Goal: Task Accomplishment & Management: Use online tool/utility

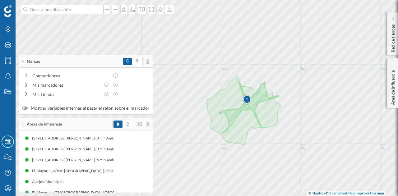
scroll to position [8, 0]
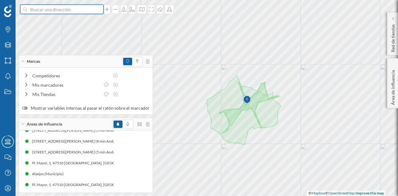
click at [67, 8] on input at bounding box center [62, 9] width 70 height 9
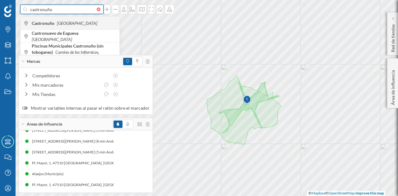
type input "castronuño"
click at [69, 24] on icon "[GEOGRAPHIC_DATA]" at bounding box center [77, 23] width 40 height 5
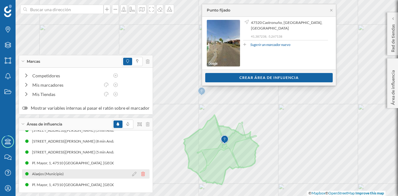
click at [141, 175] on icon at bounding box center [143, 174] width 4 height 4
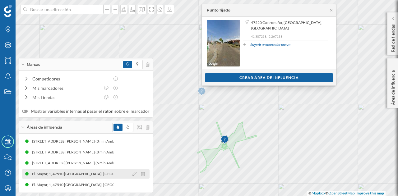
scroll to position [0, 0]
click at [141, 175] on icon at bounding box center [143, 174] width 4 height 4
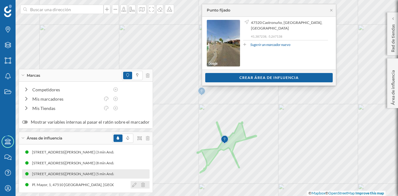
drag, startPoint x: 139, startPoint y: 185, endPoint x: 146, endPoint y: 180, distance: 8.8
click at [141, 185] on icon at bounding box center [143, 185] width 4 height 4
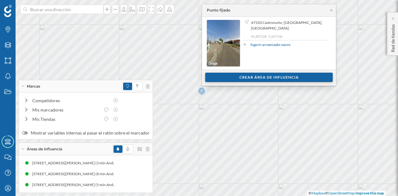
click at [241, 77] on div "Crear área de influencia" at bounding box center [269, 77] width 128 height 9
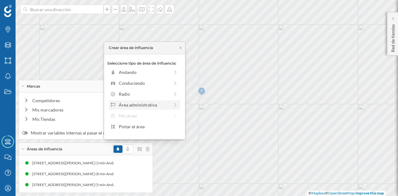
click at [150, 104] on div "Área administrativa" at bounding box center [144, 105] width 51 height 7
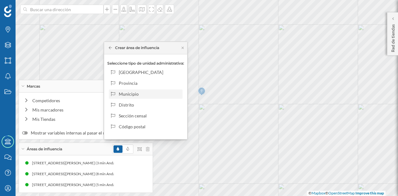
click at [142, 93] on div "Municipio" at bounding box center [149, 94] width 61 height 7
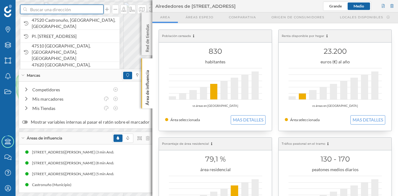
click at [59, 11] on input at bounding box center [62, 9] width 70 height 9
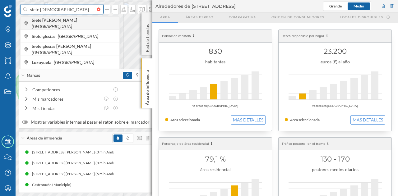
type input "siete [DEMOGRAPHIC_DATA]"
click at [85, 28] on div "Siete [PERSON_NAME] [GEOGRAPHIC_DATA]" at bounding box center [70, 22] width 99 height 13
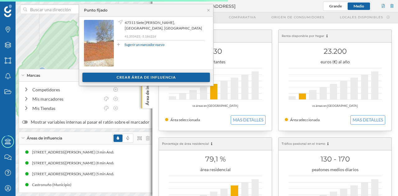
click at [162, 75] on div "Crear área de influencia" at bounding box center [146, 77] width 128 height 9
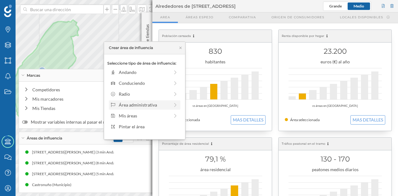
click at [144, 103] on div "Área administrativa" at bounding box center [144, 105] width 51 height 7
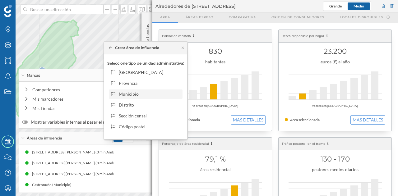
click at [144, 93] on div "Municipio" at bounding box center [149, 94] width 61 height 7
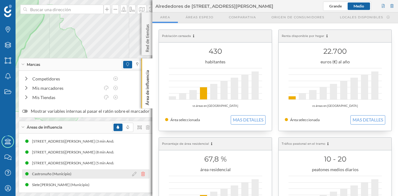
click at [141, 175] on icon at bounding box center [143, 174] width 4 height 4
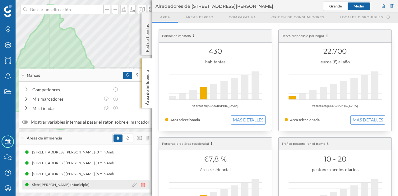
click at [141, 184] on icon at bounding box center [143, 185] width 4 height 4
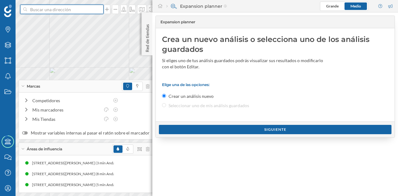
click at [70, 12] on input at bounding box center [62, 9] width 70 height 9
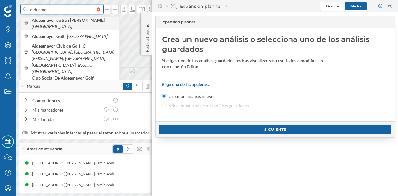
type input "aldeama"
click at [69, 26] on span "Aldeamayor de San [PERSON_NAME] [GEOGRAPHIC_DATA]" at bounding box center [74, 23] width 85 height 12
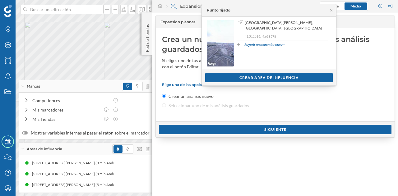
click at [276, 77] on div "Crear área de influencia" at bounding box center [269, 77] width 128 height 9
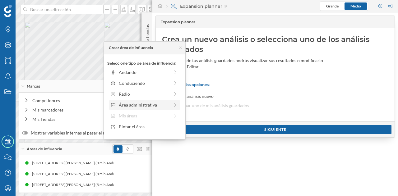
click at [159, 106] on div "Área administrativa" at bounding box center [144, 105] width 51 height 7
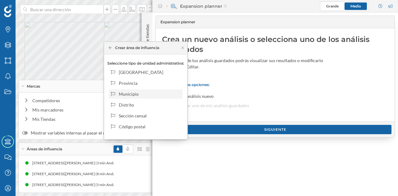
click at [148, 92] on div "Municipio" at bounding box center [149, 94] width 61 height 7
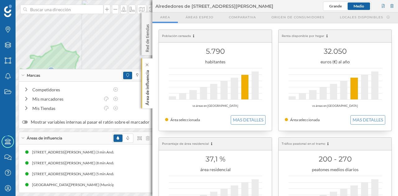
click at [147, 84] on p "Área de influencia" at bounding box center [147, 87] width 6 height 38
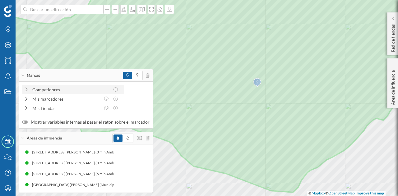
click at [99, 88] on div "Competidores" at bounding box center [70, 89] width 77 height 7
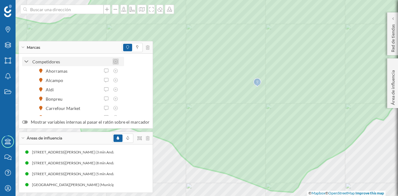
click at [114, 63] on icon at bounding box center [116, 61] width 6 height 4
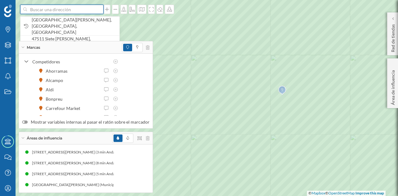
click at [70, 12] on input at bounding box center [62, 9] width 70 height 9
paste input "Pl. [STREET_ADDRESS][PERSON_NAME]"
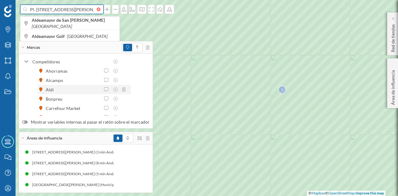
scroll to position [0, 44]
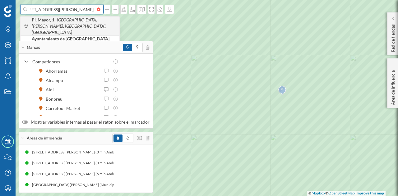
type input "Pl. [STREET_ADDRESS][PERSON_NAME]"
click at [77, 23] on span "Pl. [STREET_ADDRESS][PERSON_NAME]" at bounding box center [74, 26] width 85 height 19
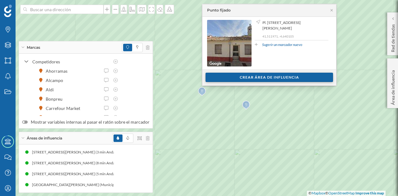
click at [241, 76] on div "Crear área de influencia" at bounding box center [270, 77] width 128 height 9
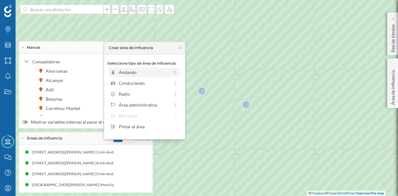
click at [124, 75] on div "Andando" at bounding box center [144, 72] width 51 height 7
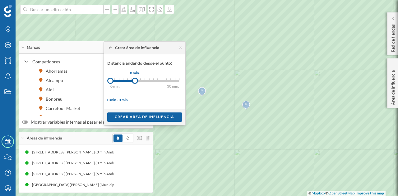
drag, startPoint x: 112, startPoint y: 81, endPoint x: 135, endPoint y: 82, distance: 22.7
click at [135, 82] on div at bounding box center [135, 81] width 6 height 6
click at [136, 117] on div "Crear área de influencia" at bounding box center [144, 116] width 75 height 9
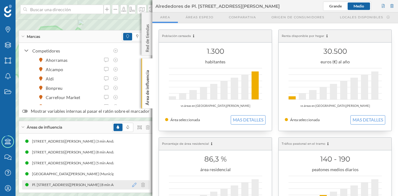
click at [132, 187] on icon at bounding box center [134, 185] width 4 height 4
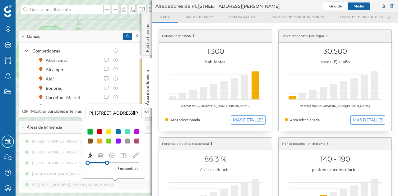
click at [103, 158] on div at bounding box center [114, 156] width 56 height 8
click at [102, 156] on icon at bounding box center [101, 156] width 6 height 6
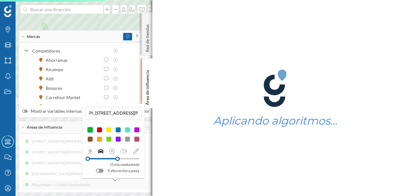
drag, startPoint x: 94, startPoint y: 161, endPoint x: 118, endPoint y: 159, distance: 23.4
click at [118, 159] on div at bounding box center [117, 159] width 4 height 4
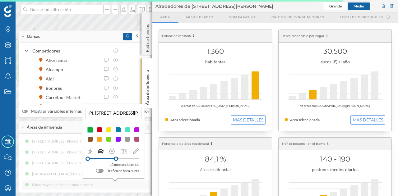
click at [131, 186] on div "[GEOGRAPHIC_DATA][PERSON_NAME], 11 (3 min Andando) [GEOGRAPHIC_DATA][PERSON_NAM…" at bounding box center [86, 163] width 128 height 53
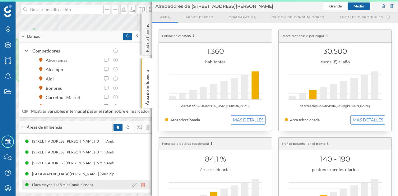
click at [142, 187] on icon at bounding box center [143, 185] width 4 height 4
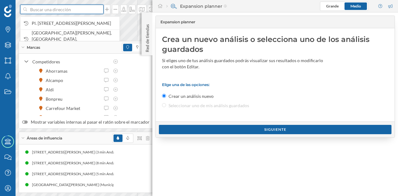
click at [74, 10] on input at bounding box center [62, 9] width 70 height 9
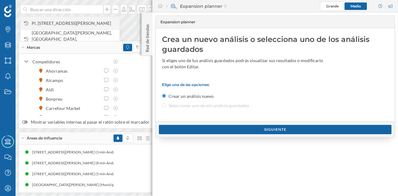
click at [71, 21] on span "Pl. [STREET_ADDRESS][PERSON_NAME]" at bounding box center [74, 23] width 85 height 6
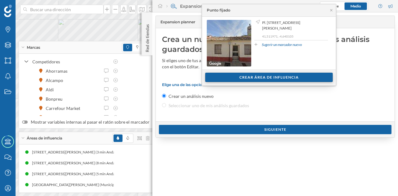
click at [234, 76] on div "Crear área de influencia" at bounding box center [269, 77] width 128 height 9
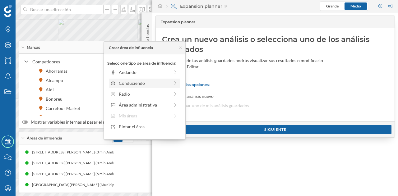
click at [138, 84] on div "Conduciendo" at bounding box center [144, 83] width 51 height 7
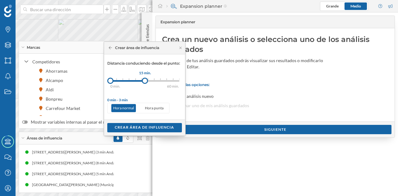
drag, startPoint x: 115, startPoint y: 79, endPoint x: 145, endPoint y: 83, distance: 30.1
click at [145, 83] on div at bounding box center [145, 81] width 6 height 6
click at [140, 126] on div "Crear área de influencia" at bounding box center [144, 127] width 75 height 9
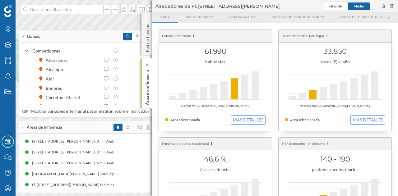
click at [146, 75] on p "Área de influencia" at bounding box center [147, 87] width 6 height 38
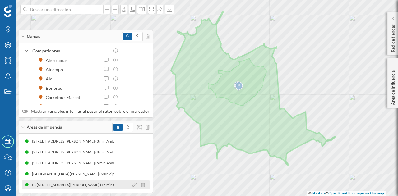
click at [89, 187] on div "Pl. [STREET_ADDRESS][PERSON_NAME] (15 min Conduciendo)" at bounding box center [86, 185] width 108 height 6
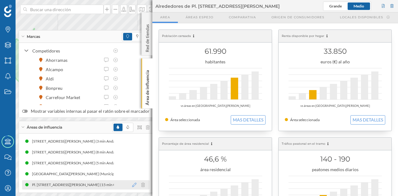
click at [132, 185] on icon at bounding box center [134, 185] width 4 height 4
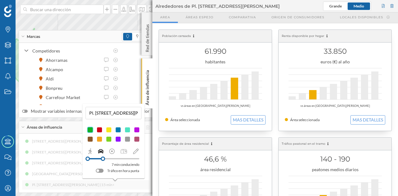
drag, startPoint x: 116, startPoint y: 159, endPoint x: 103, endPoint y: 161, distance: 13.6
click at [103, 161] on div at bounding box center [114, 159] width 52 height 6
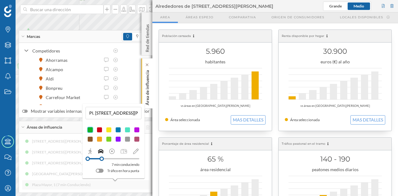
click at [149, 79] on p "Área de influencia" at bounding box center [147, 87] width 6 height 38
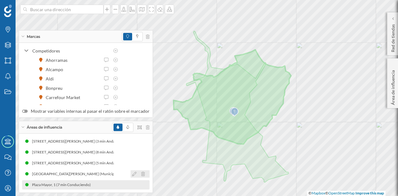
click at [141, 175] on icon at bounding box center [143, 174] width 4 height 4
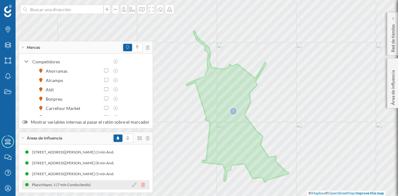
click at [141, 185] on icon at bounding box center [143, 185] width 4 height 4
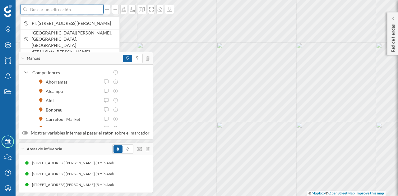
click at [95, 8] on input at bounding box center [62, 9] width 70 height 9
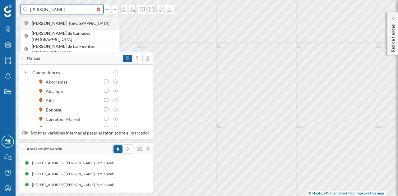
type input "[PERSON_NAME]"
click at [47, 20] on span "[PERSON_NAME] [GEOGRAPHIC_DATA]" at bounding box center [74, 23] width 85 height 6
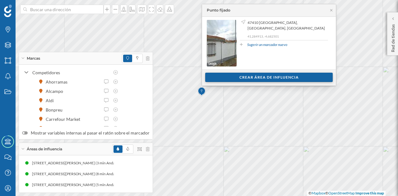
click at [253, 75] on div "Crear área de influencia" at bounding box center [269, 77] width 128 height 9
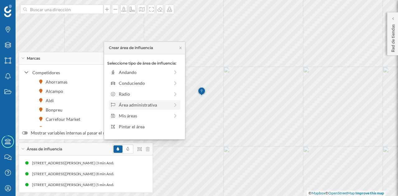
click at [153, 104] on div "Área administrativa" at bounding box center [144, 105] width 51 height 7
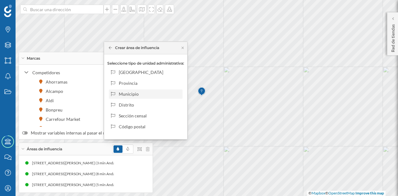
click at [135, 93] on div "Municipio" at bounding box center [149, 94] width 61 height 7
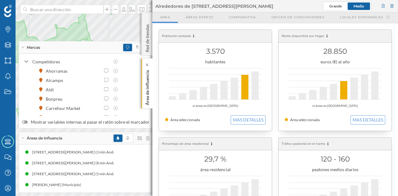
click at [151, 82] on div "Área de influencia" at bounding box center [147, 83] width 11 height 50
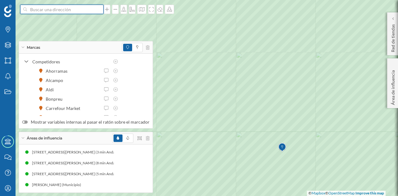
click at [65, 12] on input at bounding box center [62, 9] width 70 height 9
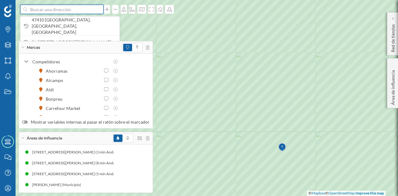
paste input "[GEOGRAPHIC_DATA]. [PERSON_NAME][STREET_ADDRESS]"
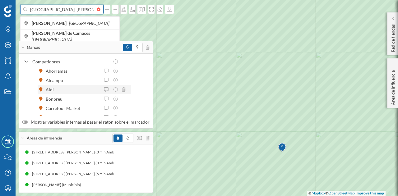
scroll to position [0, 26]
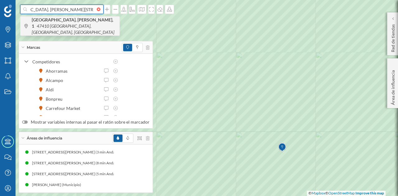
type input "[GEOGRAPHIC_DATA]. [PERSON_NAME][STREET_ADDRESS]"
click at [70, 21] on b "[GEOGRAPHIC_DATA]. [PERSON_NAME], 1" at bounding box center [73, 23] width 82 height 12
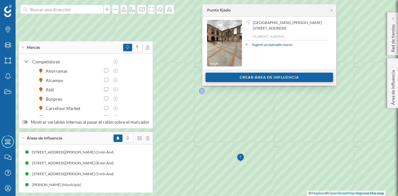
click at [246, 79] on div "Crear área de influencia" at bounding box center [270, 77] width 128 height 9
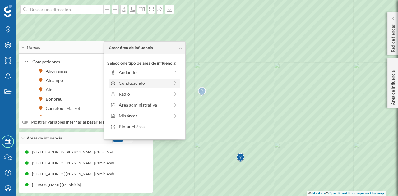
click at [146, 83] on div "Conduciendo" at bounding box center [144, 83] width 51 height 7
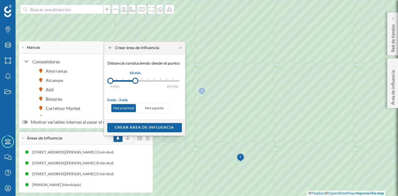
drag, startPoint x: 118, startPoint y: 82, endPoint x: 135, endPoint y: 83, distance: 17.4
click at [135, 83] on div at bounding box center [135, 81] width 6 height 6
click at [126, 83] on div "0 min. 3 min. 5 min. 7 min. 10 min. 12 min. 15 min. 20 min. 30 min. 45 min. 50 …" at bounding box center [144, 81] width 69 height 8
click at [134, 129] on div "Crear área de influencia" at bounding box center [144, 127] width 75 height 9
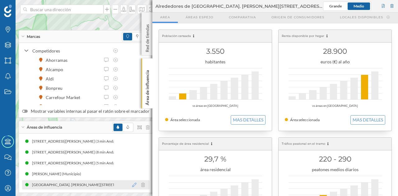
click at [132, 187] on icon at bounding box center [134, 185] width 4 height 4
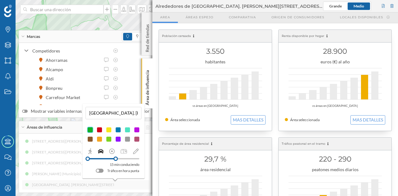
drag, startPoint x: 103, startPoint y: 159, endPoint x: 116, endPoint y: 160, distance: 12.5
click at [116, 160] on div at bounding box center [116, 159] width 4 height 4
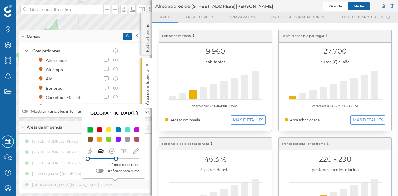
click at [147, 92] on p "Área de influencia" at bounding box center [147, 87] width 6 height 38
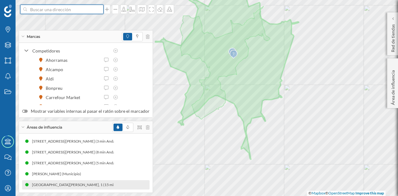
click at [46, 6] on input at bounding box center [62, 9] width 70 height 9
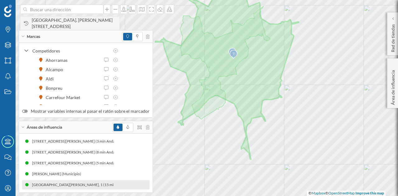
click at [52, 19] on span "[GEOGRAPHIC_DATA]. [PERSON_NAME][STREET_ADDRESS]" at bounding box center [74, 23] width 85 height 12
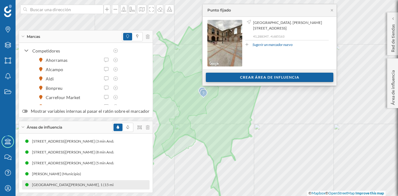
click at [262, 80] on div "Crear área de influencia" at bounding box center [270, 77] width 128 height 9
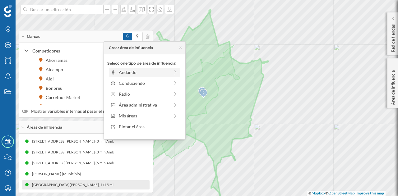
click at [152, 68] on div "Andando" at bounding box center [145, 72] width 72 height 9
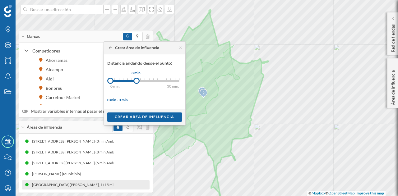
drag, startPoint x: 115, startPoint y: 81, endPoint x: 136, endPoint y: 81, distance: 21.5
click at [136, 81] on div at bounding box center [136, 81] width 6 height 6
click at [140, 115] on div "Crear área de influencia" at bounding box center [144, 116] width 75 height 9
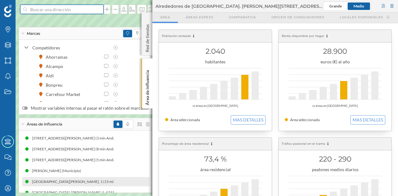
click at [97, 7] on input at bounding box center [62, 9] width 70 height 9
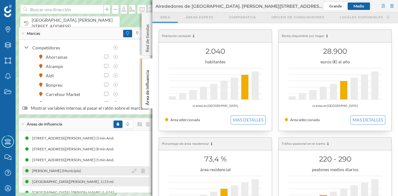
click at [76, 168] on div "[PERSON_NAME] (Municipio)" at bounding box center [86, 170] width 128 height 9
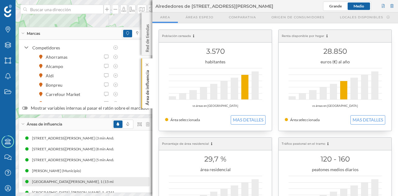
click at [147, 94] on p "Área de influencia" at bounding box center [147, 87] width 6 height 38
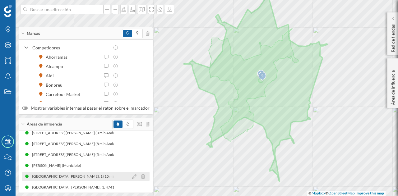
scroll to position [8, 0]
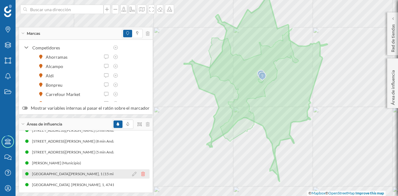
click at [141, 175] on icon at bounding box center [143, 174] width 4 height 4
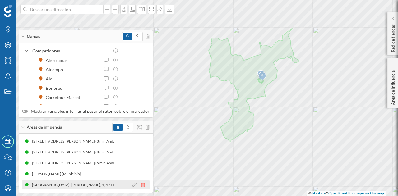
click at [141, 185] on icon at bounding box center [143, 185] width 4 height 4
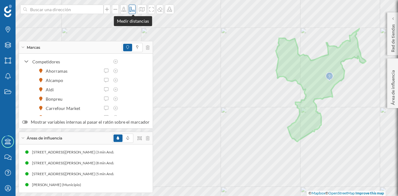
click at [129, 11] on icon at bounding box center [132, 9] width 6 height 5
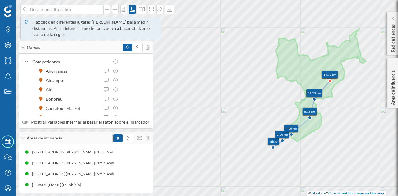
click at [330, 80] on icon at bounding box center [330, 80] width 3 height 3
click at [133, 11] on icon at bounding box center [132, 9] width 5 height 5
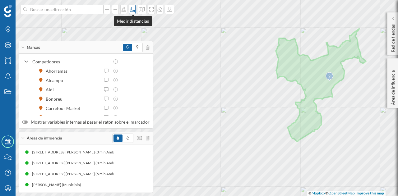
click at [132, 8] on icon at bounding box center [132, 9] width 5 height 5
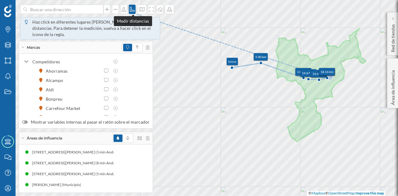
click at [136, 8] on div at bounding box center [132, 9] width 7 height 9
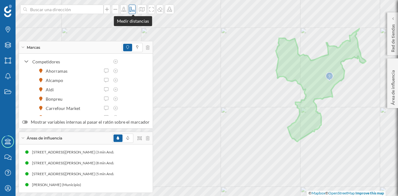
click at [131, 11] on icon at bounding box center [132, 9] width 5 height 5
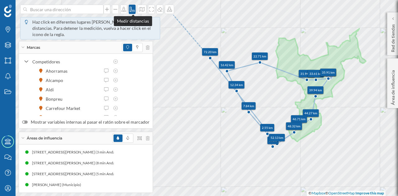
click at [133, 11] on icon at bounding box center [132, 9] width 6 height 5
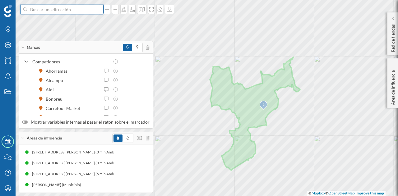
click at [60, 12] on input at bounding box center [62, 9] width 70 height 9
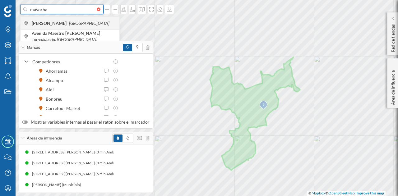
type input "mayorha"
click at [77, 20] on span "[PERSON_NAME] [GEOGRAPHIC_DATA]" at bounding box center [74, 23] width 85 height 6
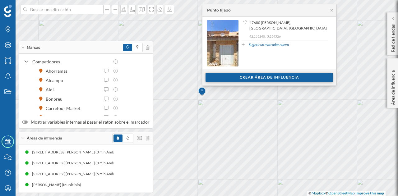
click at [241, 79] on div "Crear área de influencia" at bounding box center [270, 77] width 128 height 9
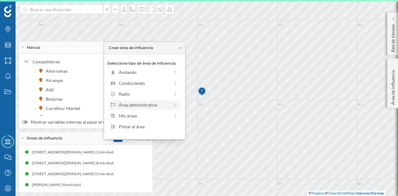
click at [137, 103] on div "Área administrativa" at bounding box center [144, 105] width 51 height 7
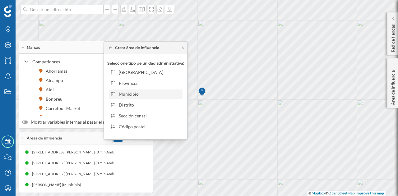
click at [141, 91] on div "Municipio" at bounding box center [149, 94] width 61 height 7
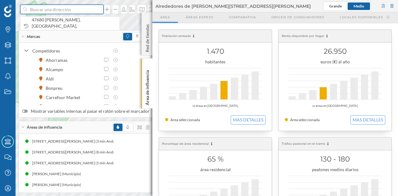
click at [77, 9] on input at bounding box center [62, 9] width 70 height 9
paste input "Pl. [STREET_ADDRESS][PERSON_NAME]"
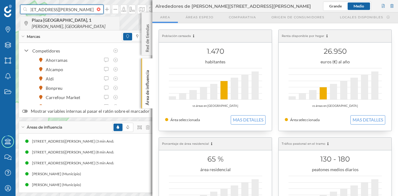
type input "Pl. [STREET_ADDRESS][PERSON_NAME]"
click at [87, 25] on icon "[PERSON_NAME], [GEOGRAPHIC_DATA]" at bounding box center [69, 26] width 74 height 5
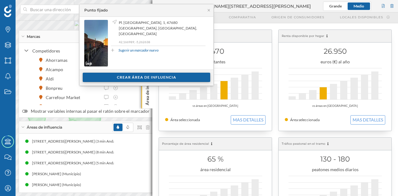
click at [151, 74] on div "Crear área de influencia" at bounding box center [147, 77] width 128 height 9
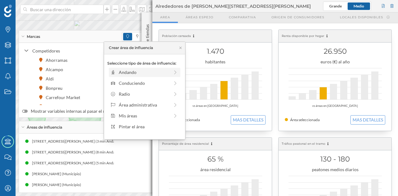
click at [148, 72] on div "Andando" at bounding box center [144, 72] width 51 height 7
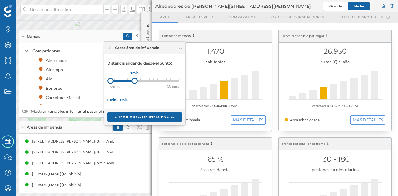
drag, startPoint x: 114, startPoint y: 82, endPoint x: 134, endPoint y: 82, distance: 20.2
click at [134, 82] on div at bounding box center [135, 81] width 6 height 6
click at [134, 117] on div "Crear área de influencia" at bounding box center [144, 116] width 75 height 9
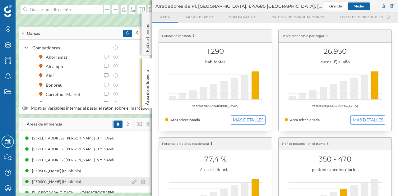
scroll to position [8, 0]
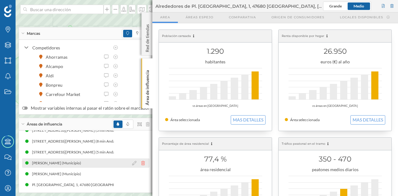
click at [141, 162] on icon at bounding box center [143, 163] width 4 height 4
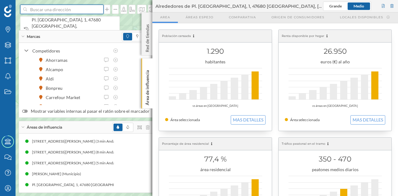
click at [57, 9] on input at bounding box center [62, 9] width 70 height 9
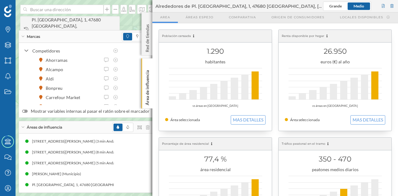
click at [59, 17] on span "Pl. [GEOGRAPHIC_DATA], 1, 47680 [GEOGRAPHIC_DATA], [GEOGRAPHIC_DATA], [GEOGRAPH…" at bounding box center [74, 29] width 85 height 25
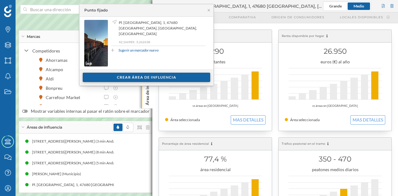
click at [133, 78] on div "Crear área de influencia" at bounding box center [147, 77] width 128 height 9
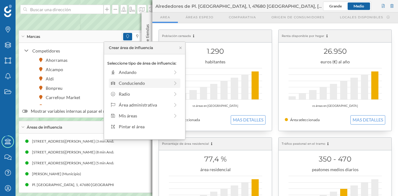
click at [141, 84] on div "Conduciendo" at bounding box center [144, 83] width 51 height 7
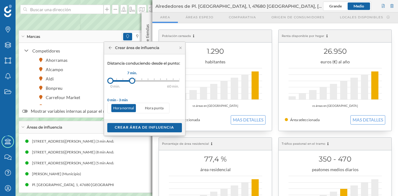
drag, startPoint x: 118, startPoint y: 81, endPoint x: 132, endPoint y: 81, distance: 14.6
click at [132, 81] on div at bounding box center [132, 81] width 6 height 6
click at [133, 128] on div "Crear área de influencia" at bounding box center [144, 127] width 75 height 9
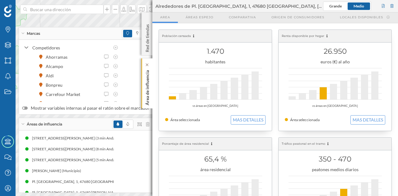
click at [149, 92] on p "Área de influencia" at bounding box center [147, 87] width 6 height 38
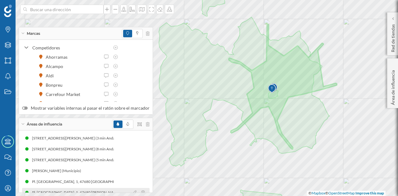
click at [88, 192] on div "Pl. [GEOGRAPHIC_DATA], 1, 47680 [PERSON_NAME], [GEOGRAPHIC_DATA], [GEOGRAPHIC_D…" at bounding box center [133, 193] width 205 height 6
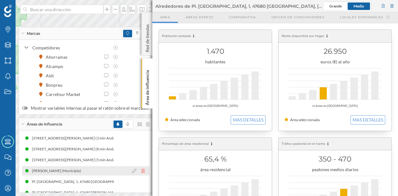
click at [141, 172] on icon at bounding box center [143, 171] width 4 height 4
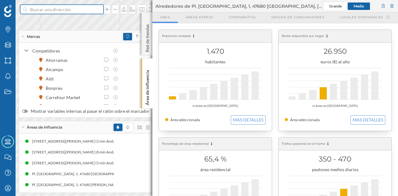
click at [64, 12] on input at bounding box center [62, 9] width 70 height 9
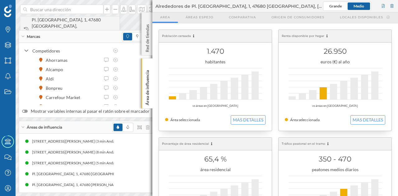
click at [74, 22] on span "Pl. [GEOGRAPHIC_DATA], 1, 47680 [GEOGRAPHIC_DATA], [GEOGRAPHIC_DATA], [GEOGRAPH…" at bounding box center [74, 29] width 85 height 25
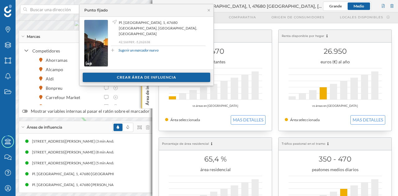
click at [137, 79] on div "Crear área de influencia" at bounding box center [147, 77] width 128 height 9
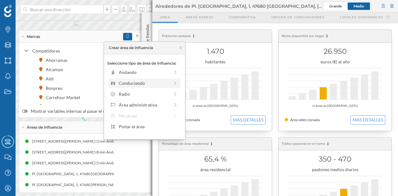
click at [146, 83] on div "Conduciendo" at bounding box center [144, 83] width 51 height 7
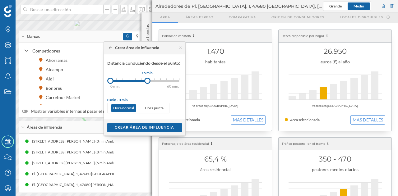
drag, startPoint x: 119, startPoint y: 81, endPoint x: 147, endPoint y: 82, distance: 28.9
click at [147, 82] on div at bounding box center [147, 81] width 6 height 6
click at [149, 125] on div "Crear área de influencia" at bounding box center [144, 127] width 75 height 9
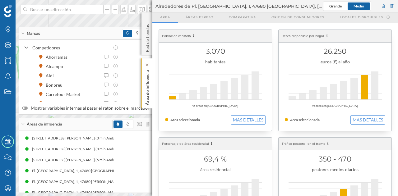
click at [151, 104] on div "Área de influencia" at bounding box center [147, 83] width 11 height 50
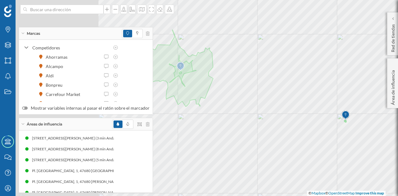
drag, startPoint x: 220, startPoint y: 115, endPoint x: 347, endPoint y: 117, distance: 127.6
click at [350, 117] on img at bounding box center [346, 115] width 8 height 12
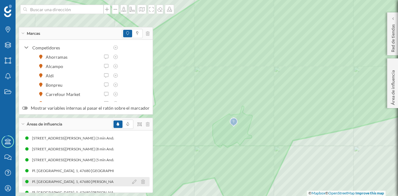
scroll to position [8, 0]
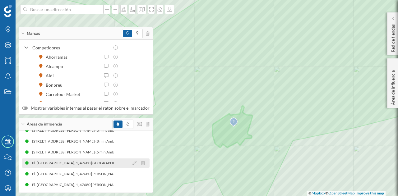
click at [141, 165] on icon at bounding box center [143, 163] width 4 height 4
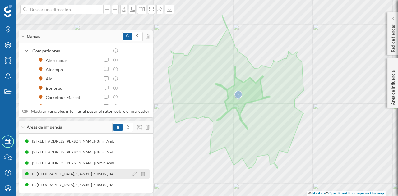
click at [141, 174] on icon at bounding box center [143, 174] width 4 height 4
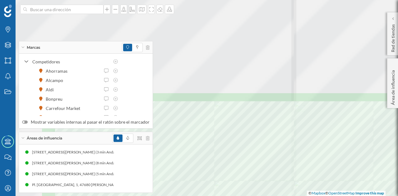
click at [297, 196] on html "Marcas Capas Áreas Notificaciones Estados Academy Contacta con nosotros Centro …" at bounding box center [199, 98] width 398 height 196
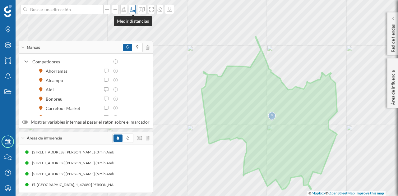
click at [133, 13] on div at bounding box center [132, 9] width 7 height 9
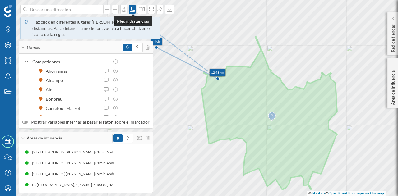
click at [134, 9] on icon at bounding box center [132, 9] width 6 height 5
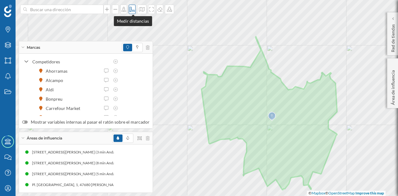
click at [130, 11] on icon at bounding box center [132, 9] width 6 height 5
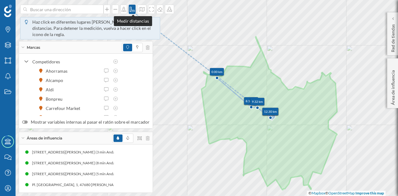
click at [134, 11] on icon at bounding box center [132, 9] width 6 height 5
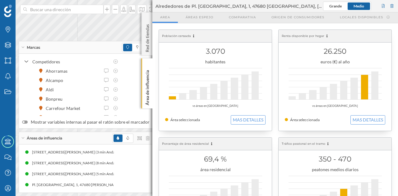
click at [244, 91] on div "Marcas Capas Áreas Notificaciones Estados Academy Contacta con nosotros Centro …" at bounding box center [199, 98] width 398 height 196
click at [149, 88] on p "Área de influencia" at bounding box center [147, 87] width 6 height 38
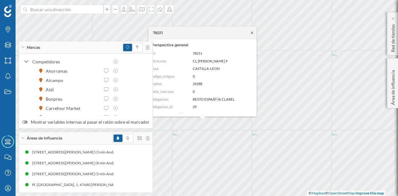
click at [252, 32] on icon at bounding box center [252, 33] width 5 height 4
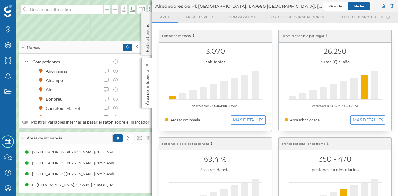
click at [143, 92] on div "Área de influencia" at bounding box center [147, 83] width 11 height 50
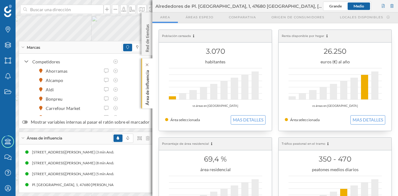
click at [145, 94] on p "Área de influencia" at bounding box center [147, 87] width 6 height 38
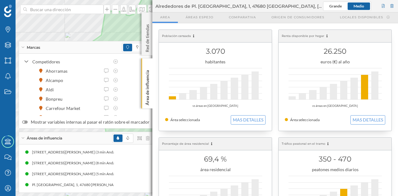
click at [214, 78] on div "Marcas Capas Áreas Notificaciones Estados Academy Contacta con nosotros Centro …" at bounding box center [199, 98] width 398 height 196
click at [150, 81] on p "Área de influencia" at bounding box center [147, 87] width 6 height 38
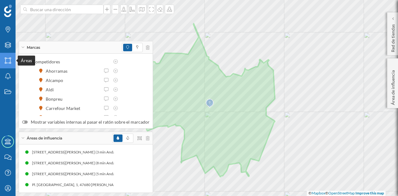
click at [7, 59] on icon "Áreas" at bounding box center [8, 61] width 8 height 6
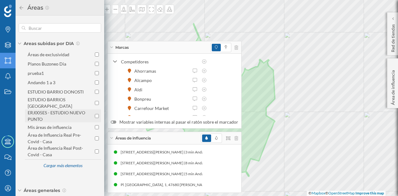
scroll to position [14, 0]
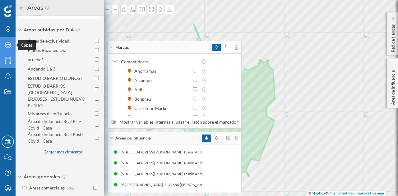
click at [7, 41] on div "Capas" at bounding box center [8, 45] width 16 height 16
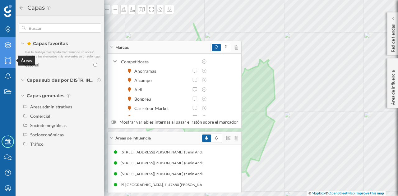
click at [7, 54] on div "Áreas" at bounding box center [8, 61] width 16 height 16
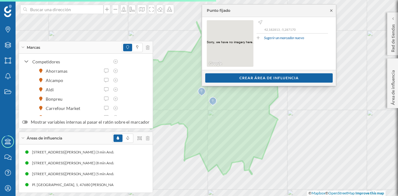
click at [333, 11] on icon at bounding box center [331, 11] width 5 height 4
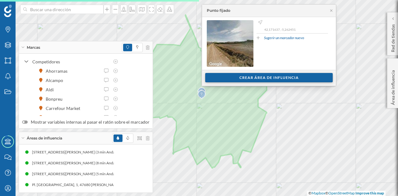
click at [229, 82] on div "Crear área de influencia" at bounding box center [269, 77] width 128 height 9
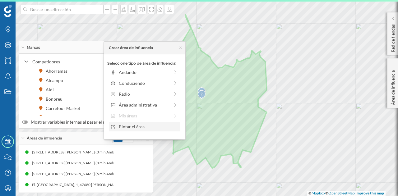
click at [165, 129] on div "Pintar el área" at bounding box center [148, 127] width 59 height 7
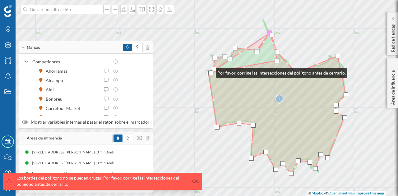
drag, startPoint x: 257, startPoint y: 96, endPoint x: 210, endPoint y: 72, distance: 53.6
click at [210, 72] on div at bounding box center [210, 73] width 5 height 5
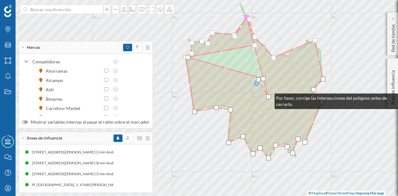
click at [269, 97] on div at bounding box center [268, 97] width 5 height 5
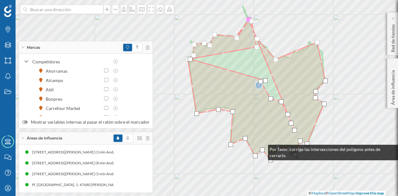
click at [263, 149] on div at bounding box center [262, 150] width 5 height 5
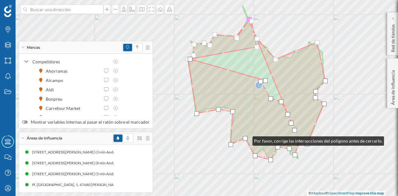
click at [246, 140] on div at bounding box center [245, 138] width 5 height 5
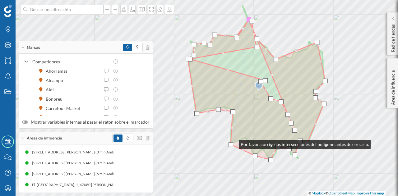
click at [232, 143] on div at bounding box center [231, 145] width 5 height 5
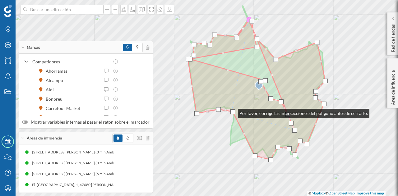
click at [232, 112] on div at bounding box center [233, 112] width 5 height 5
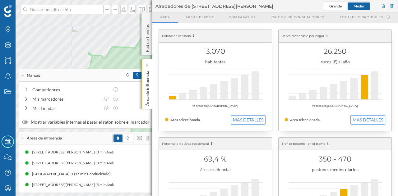
click at [144, 98] on p "Área de influencia" at bounding box center [147, 87] width 6 height 38
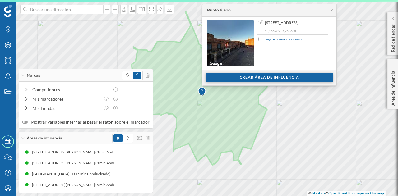
click at [238, 79] on div "Crear área de influencia" at bounding box center [270, 77] width 128 height 9
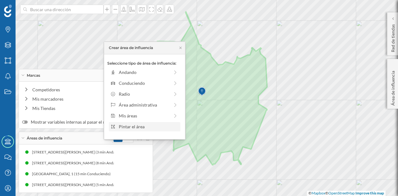
click at [162, 124] on div "Pintar el área" at bounding box center [148, 127] width 59 height 7
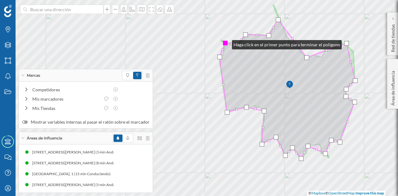
click at [226, 43] on div at bounding box center [225, 43] width 5 height 5
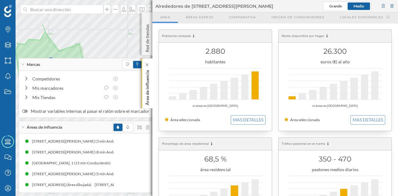
click at [148, 87] on p "Área de influencia" at bounding box center [147, 87] width 6 height 38
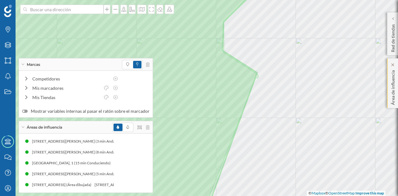
click at [398, 106] on div "Marcas Capas Áreas Notificaciones Estados Academy Contacta con nosotros Centro …" at bounding box center [199, 98] width 398 height 196
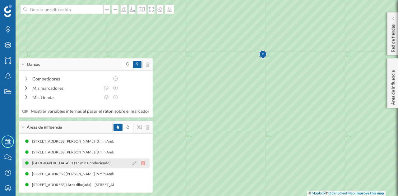
click at [142, 164] on icon at bounding box center [143, 163] width 4 height 4
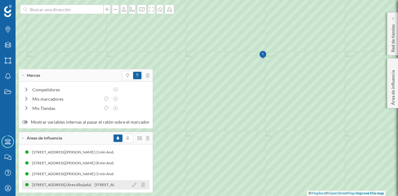
click at [142, 185] on icon at bounding box center [143, 185] width 4 height 4
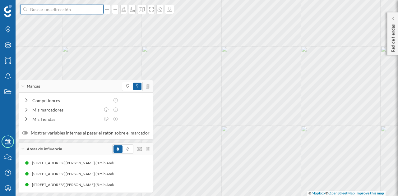
click at [74, 10] on input at bounding box center [62, 9] width 70 height 9
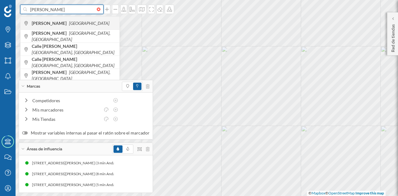
type input "simancas"
click at [68, 23] on span "Simancas España" at bounding box center [74, 23] width 85 height 6
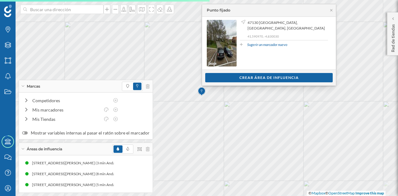
click at [227, 83] on div "Ver clientes Crear área de influencia" at bounding box center [269, 78] width 134 height 16
click at [229, 78] on div "Crear área de influencia" at bounding box center [269, 77] width 128 height 9
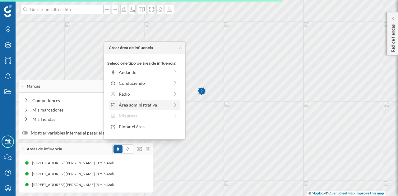
click at [153, 101] on div "Área administrativa" at bounding box center [145, 105] width 72 height 9
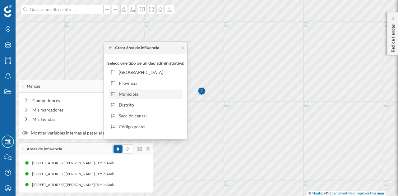
click at [143, 95] on div "Municipio" at bounding box center [149, 94] width 61 height 7
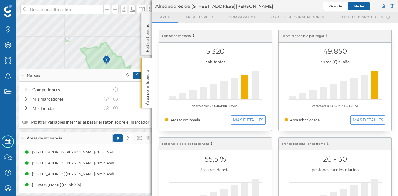
click at [162, 54] on div "Marcas Capas Áreas Notificaciones Estados Academy Contacta con nosotros Centro …" at bounding box center [199, 98] width 398 height 196
click at [147, 89] on p "Área de influencia" at bounding box center [147, 87] width 6 height 38
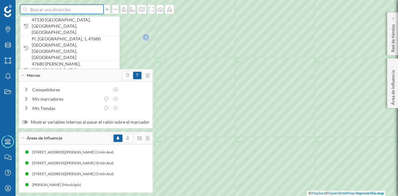
click at [77, 8] on input at bounding box center [62, 9] width 70 height 9
paste input "Pl. Mayor, 1, 47130 Simancas, Valladolid"
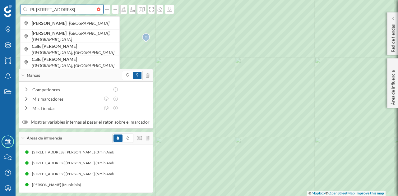
scroll to position [0, 11]
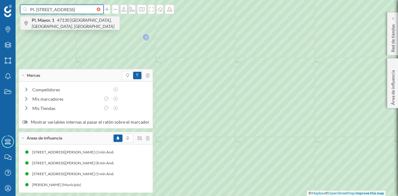
type input "Pl. Mayor, 1, 47130 Simancas, Valladolid"
click at [81, 24] on span "Pl. Mayor, 1 47130 Simancas, Valladolid, España" at bounding box center [74, 23] width 85 height 12
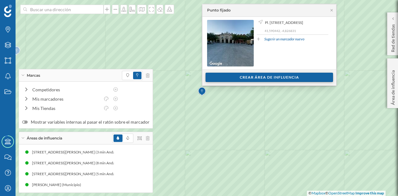
click at [251, 81] on div "Crear área de influencia" at bounding box center [270, 77] width 128 height 9
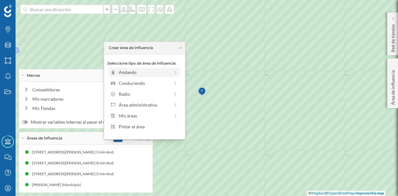
click at [149, 71] on div "Andando" at bounding box center [144, 72] width 51 height 7
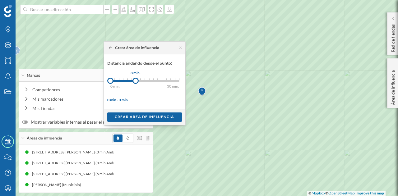
drag, startPoint x: 116, startPoint y: 82, endPoint x: 135, endPoint y: 82, distance: 19.3
click at [135, 82] on div at bounding box center [136, 81] width 6 height 6
click at [145, 116] on div "Crear área de influencia" at bounding box center [144, 116] width 75 height 9
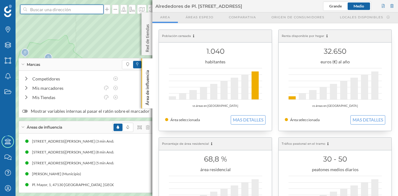
click at [81, 12] on input at bounding box center [62, 9] width 70 height 9
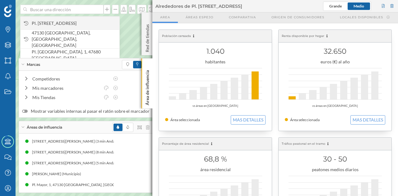
click at [80, 23] on span "Pl. Mayor, 1, 47130 Simancas, Valladolid, España" at bounding box center [74, 23] width 85 height 6
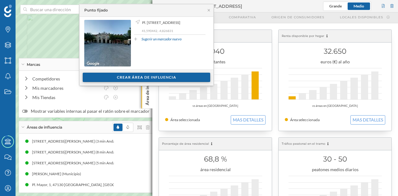
click at [146, 77] on div "Crear área de influencia" at bounding box center [147, 77] width 128 height 9
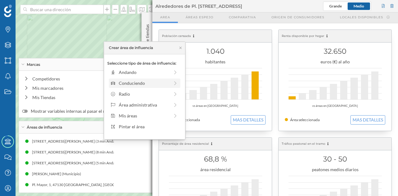
click at [146, 84] on div "Conduciendo" at bounding box center [144, 83] width 51 height 7
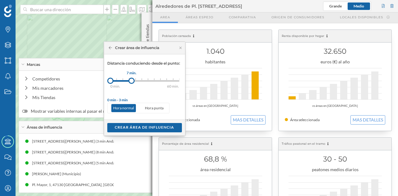
drag, startPoint x: 118, startPoint y: 80, endPoint x: 132, endPoint y: 81, distance: 13.4
click at [132, 81] on div at bounding box center [132, 81] width 6 height 6
click at [151, 125] on div "Crear área de influencia" at bounding box center [144, 127] width 75 height 9
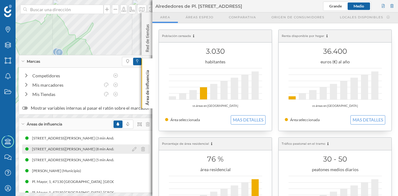
scroll to position [8, 0]
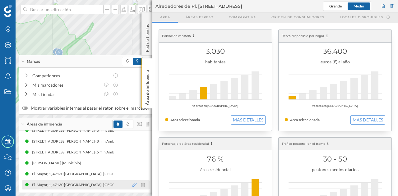
click at [132, 185] on icon at bounding box center [134, 185] width 4 height 4
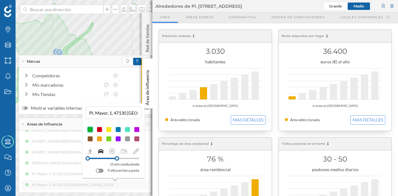
drag, startPoint x: 101, startPoint y: 158, endPoint x: 117, endPoint y: 158, distance: 15.6
click at [117, 158] on div at bounding box center [117, 159] width 4 height 4
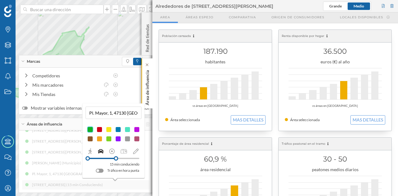
click at [147, 88] on p "Área de influencia" at bounding box center [147, 87] width 6 height 38
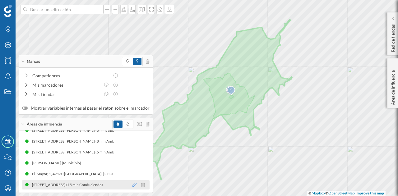
click at [132, 186] on icon at bounding box center [134, 185] width 4 height 4
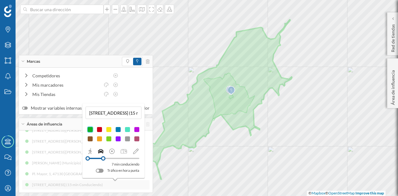
drag, startPoint x: 116, startPoint y: 159, endPoint x: 103, endPoint y: 162, distance: 12.8
click at [103, 162] on div "7 min conduciendo Tráfico en hora punta" at bounding box center [114, 165] width 52 height 18
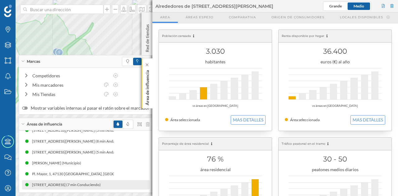
click at [148, 93] on p "Área de influencia" at bounding box center [147, 87] width 6 height 38
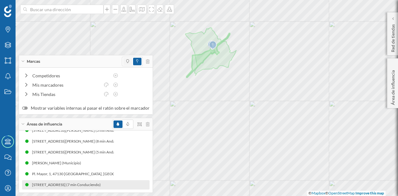
click at [123, 63] on span at bounding box center [127, 61] width 9 height 7
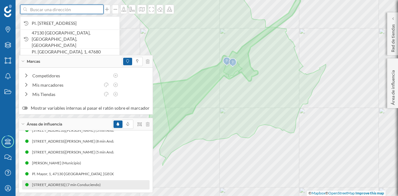
click at [72, 13] on input at bounding box center [62, 9] width 70 height 9
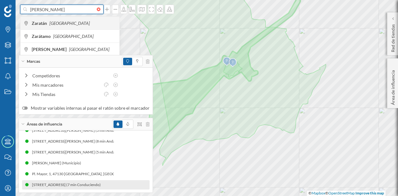
type input "zarat"
click at [73, 26] on span "Zaratán España" at bounding box center [74, 23] width 85 height 6
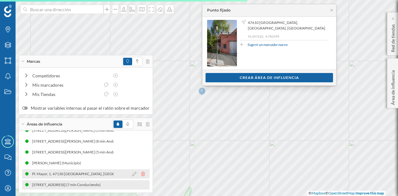
click at [141, 175] on icon at bounding box center [143, 174] width 4 height 4
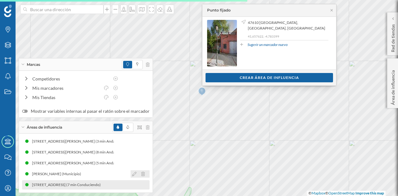
scroll to position [0, 0]
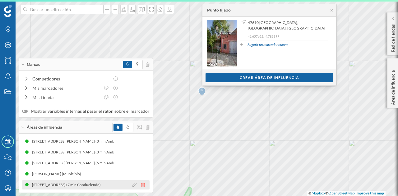
click at [141, 186] on icon at bounding box center [143, 185] width 4 height 4
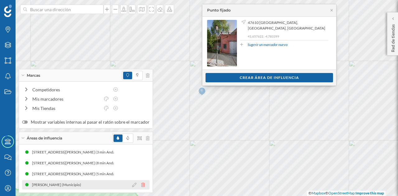
click at [142, 186] on icon at bounding box center [143, 185] width 4 height 4
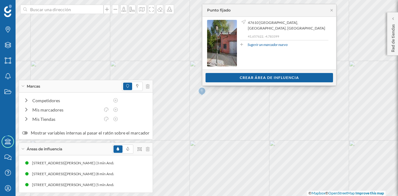
click at [249, 83] on div "Ver clientes Crear área de influencia" at bounding box center [270, 78] width 134 height 16
click at [250, 78] on div "Crear área de influencia" at bounding box center [270, 77] width 128 height 9
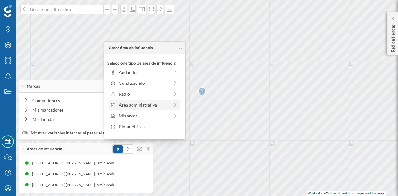
click at [156, 102] on div "Área administrativa" at bounding box center [144, 105] width 51 height 7
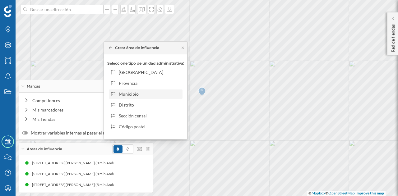
click at [141, 96] on div "Municipio" at bounding box center [149, 94] width 61 height 7
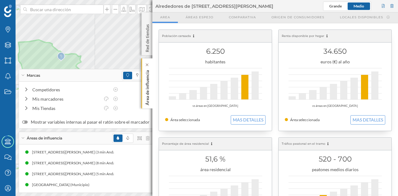
click at [147, 94] on p "Área de influencia" at bounding box center [147, 87] width 6 height 38
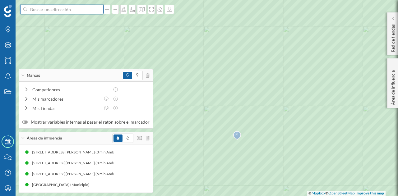
click at [48, 9] on input at bounding box center [62, 9] width 70 height 9
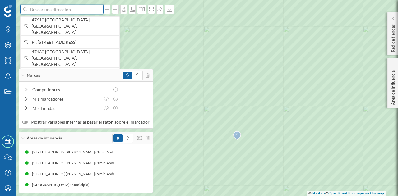
paste input "Pl. Herrerías, 1, 47610 Zaratán, Valladolid"
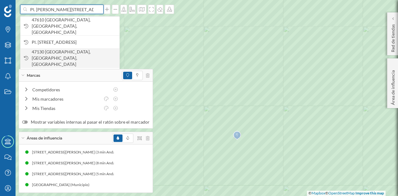
scroll to position [0, 14]
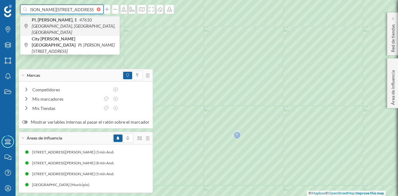
type input "Pl. Herrerías, 1, 47610 Zaratán, Valladolid"
click at [67, 24] on span "Pl. Herrerías, 1 47610 Zaratán, Valladolid, España" at bounding box center [74, 26] width 85 height 19
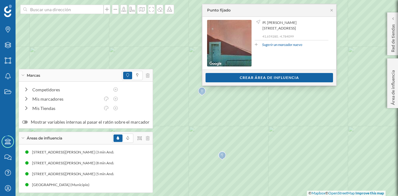
click at [223, 83] on div "Ver clientes Crear área de influencia" at bounding box center [270, 78] width 134 height 16
click at [227, 75] on div "Crear área de influencia" at bounding box center [270, 77] width 128 height 9
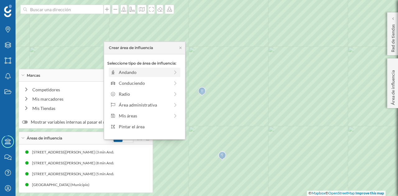
click at [151, 74] on div "Andando" at bounding box center [144, 72] width 51 height 7
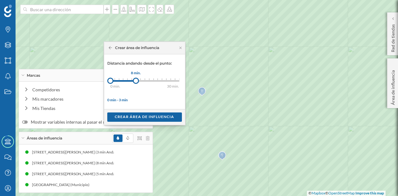
drag, startPoint x: 113, startPoint y: 81, endPoint x: 136, endPoint y: 81, distance: 22.7
click at [136, 81] on div at bounding box center [136, 81] width 6 height 6
click at [139, 114] on div "Crear área de influencia" at bounding box center [144, 116] width 75 height 9
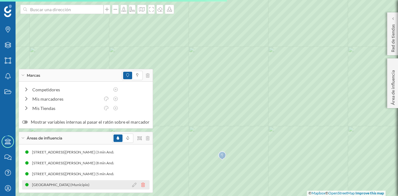
click at [141, 185] on icon at bounding box center [143, 185] width 4 height 4
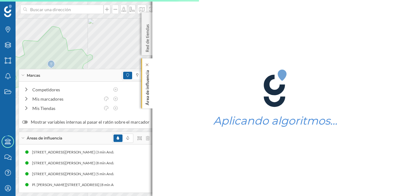
click at [149, 91] on p "Área de influencia" at bounding box center [147, 87] width 6 height 38
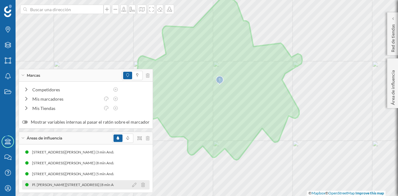
click at [89, 184] on div "Pl. Herrerías, 1, 47610 Zaratán, Valladolid, España (8 min Andando)" at bounding box center [81, 185] width 99 height 6
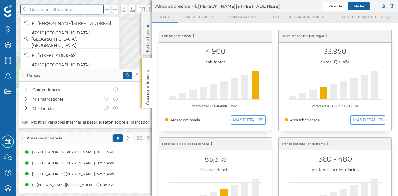
click at [77, 10] on input at bounding box center [62, 9] width 70 height 9
paste input "Pl. Herrerías, 1, 47610 Zaratán, Valladolid"
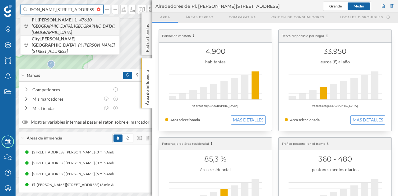
type input "Pl. Herrerías, 1, 47610 Zaratán, Valladolid"
click at [67, 22] on icon "47610 Zaratán, Valladolid, España" at bounding box center [74, 26] width 84 height 18
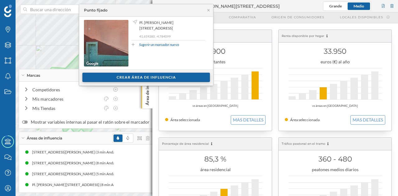
click at [139, 77] on div "Crear área de influencia" at bounding box center [146, 77] width 128 height 9
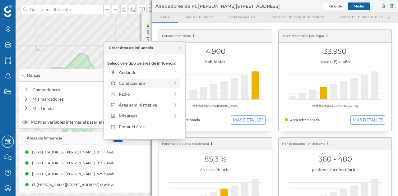
click at [134, 86] on div "Conduciendo" at bounding box center [144, 83] width 51 height 7
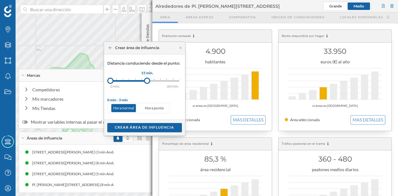
drag, startPoint x: 117, startPoint y: 79, endPoint x: 147, endPoint y: 78, distance: 30.2
click at [147, 78] on div at bounding box center [147, 81] width 6 height 6
click at [143, 127] on div "Crear área de influencia" at bounding box center [144, 127] width 75 height 9
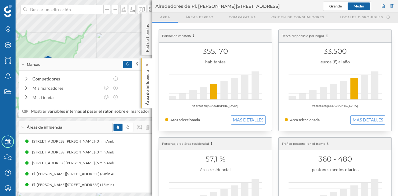
click at [146, 83] on p "Área de influencia" at bounding box center [147, 87] width 6 height 38
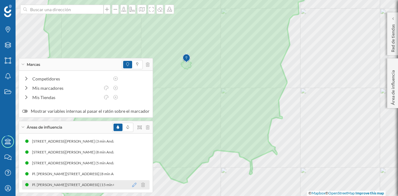
click at [132, 185] on icon at bounding box center [134, 185] width 4 height 4
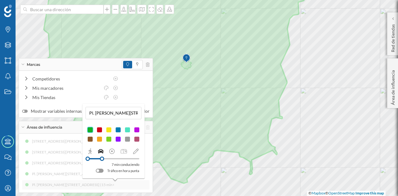
drag, startPoint x: 116, startPoint y: 158, endPoint x: 102, endPoint y: 161, distance: 14.0
click at [102, 161] on div "7 min conduciendo Tráfico en hora punta" at bounding box center [114, 165] width 52 height 18
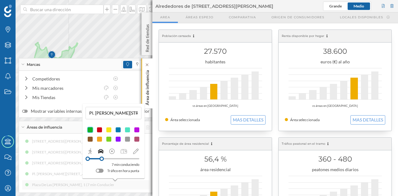
click at [150, 92] on p "Área de influencia" at bounding box center [147, 87] width 6 height 38
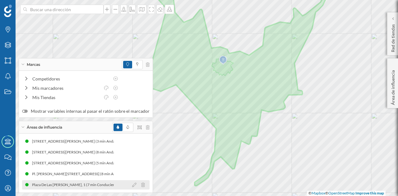
click at [90, 185] on div "Plaza De Las Herrerías, 1 (7 min Conduciendo)" at bounding box center [78, 185] width 92 height 6
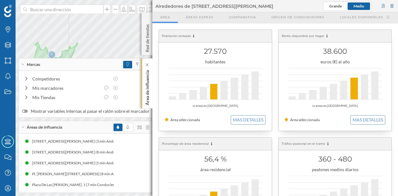
click at [146, 87] on p "Área de influencia" at bounding box center [147, 87] width 6 height 38
click at [144, 88] on div "Área de influencia" at bounding box center [147, 83] width 11 height 50
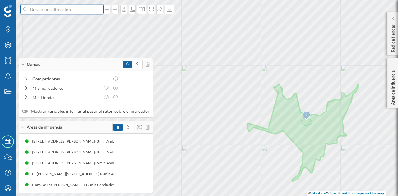
click at [57, 10] on input at bounding box center [62, 9] width 70 height 9
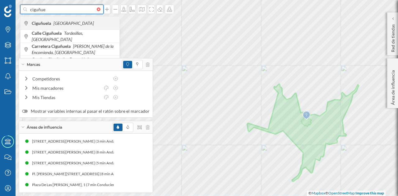
type input "ciguñue"
click at [63, 19] on div "Ciguñuela España" at bounding box center [70, 22] width 99 height 13
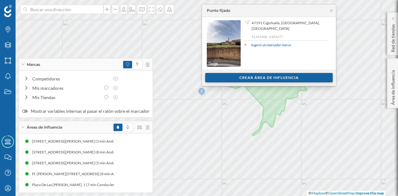
click at [286, 77] on div "Crear área de influencia" at bounding box center [269, 77] width 128 height 9
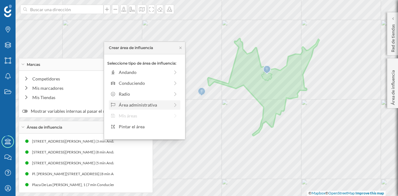
click at [146, 108] on div "Área administrativa" at bounding box center [145, 105] width 72 height 9
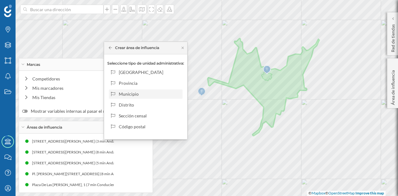
click at [147, 93] on div "Municipio" at bounding box center [149, 94] width 61 height 7
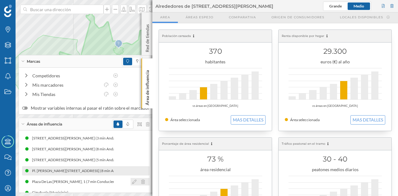
drag, startPoint x: 93, startPoint y: 181, endPoint x: 104, endPoint y: 168, distance: 17.7
click at [93, 181] on div "Plaza De Las Herrerías, 1 (7 min Conduciendo)" at bounding box center [78, 182] width 92 height 6
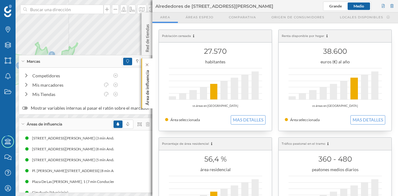
click at [149, 83] on p "Área de influencia" at bounding box center [147, 87] width 6 height 38
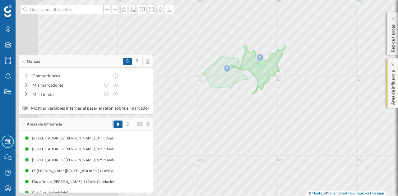
click at [398, 74] on div "Marcas Capas Áreas Notificaciones Estados Academy Contacta con nosotros Centro …" at bounding box center [199, 98] width 398 height 196
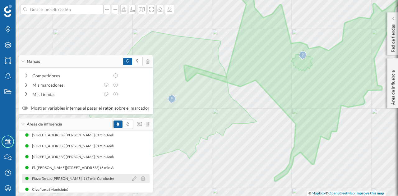
scroll to position [8, 0]
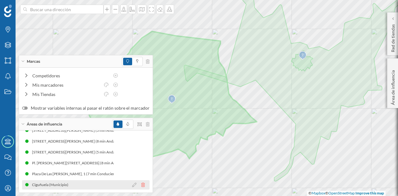
click at [141, 185] on icon at bounding box center [143, 185] width 4 height 4
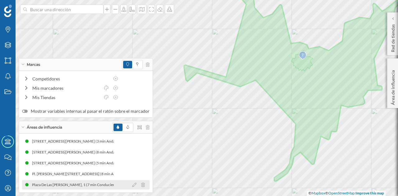
scroll to position [0, 0]
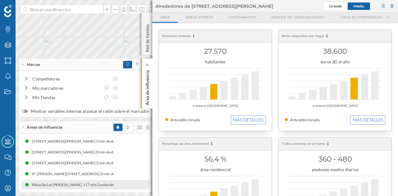
click at [148, 88] on p "Área de influencia" at bounding box center [147, 87] width 6 height 38
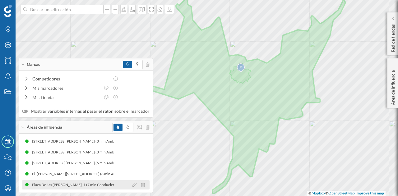
click at [131, 188] on div at bounding box center [140, 184] width 19 height 7
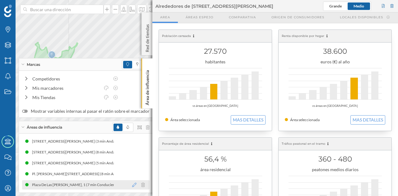
click at [133, 185] on icon at bounding box center [134, 185] width 4 height 4
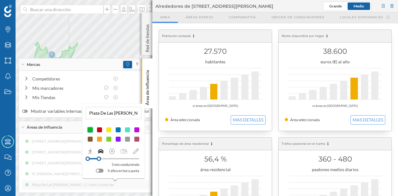
drag, startPoint x: 102, startPoint y: 159, endPoint x: 99, endPoint y: 158, distance: 3.2
click at [99, 158] on div at bounding box center [99, 159] width 4 height 4
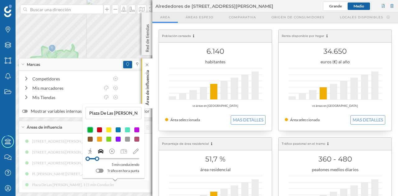
click at [147, 95] on p "Área de influencia" at bounding box center [147, 87] width 6 height 38
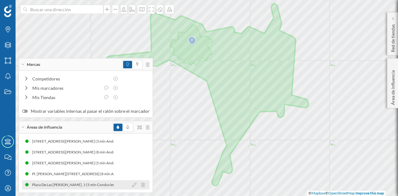
click at [97, 182] on div "Plaza De Las Herrerías, 1 (5 min Conduciendo)" at bounding box center [78, 185] width 92 height 6
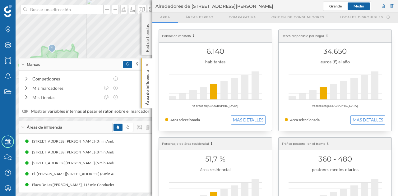
click at [148, 79] on p "Área de influencia" at bounding box center [147, 87] width 6 height 38
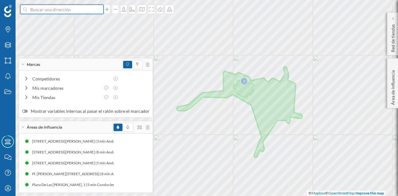
click at [85, 12] on input at bounding box center [62, 9] width 70 height 9
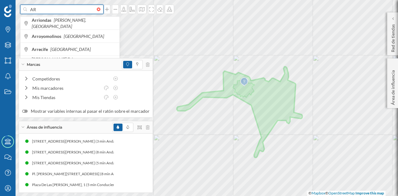
type input "A"
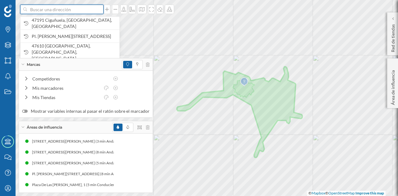
type input "C"
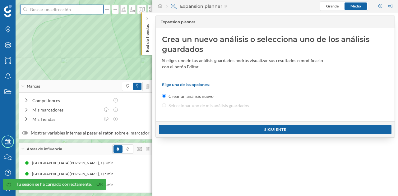
click at [72, 12] on input at bounding box center [62, 9] width 70 height 9
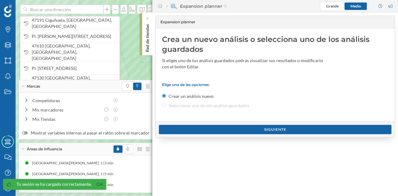
click at [145, 45] on p "Red de tiendas" at bounding box center [147, 37] width 6 height 30
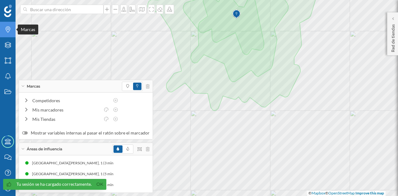
click at [6, 32] on icon "Marcas" at bounding box center [8, 29] width 8 height 6
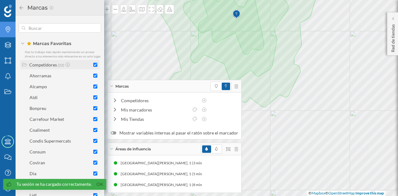
click at [95, 67] on input "checkbox" at bounding box center [95, 65] width 4 height 4
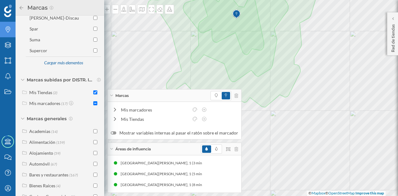
scroll to position [249, 0]
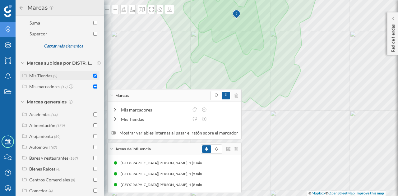
click at [93, 78] on input "checkbox" at bounding box center [95, 76] width 4 height 4
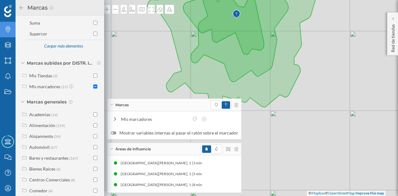
click at [93, 78] on input "checkbox" at bounding box center [95, 76] width 4 height 4
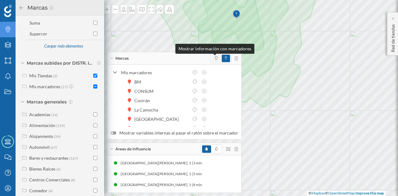
click at [215, 58] on icon at bounding box center [216, 58] width 3 height 4
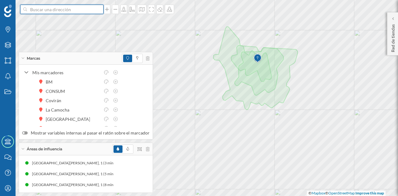
click at [49, 11] on input at bounding box center [62, 9] width 70 height 9
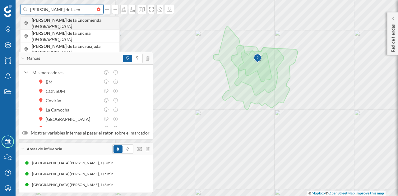
type input "arroyo de la en"
click at [46, 20] on div "Arroyo de la Encomienda España" at bounding box center [70, 22] width 99 height 13
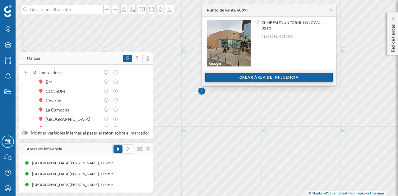
click at [233, 77] on div "Crear área de influencia" at bounding box center [269, 77] width 128 height 9
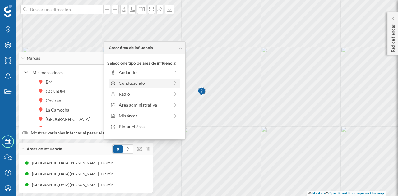
click at [162, 84] on div "Conduciendo" at bounding box center [144, 83] width 51 height 7
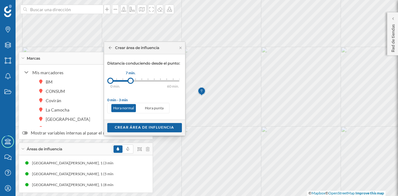
drag, startPoint x: 117, startPoint y: 81, endPoint x: 131, endPoint y: 81, distance: 14.0
click at [131, 81] on div at bounding box center [131, 81] width 6 height 6
click at [110, 47] on icon at bounding box center [110, 48] width 3 height 4
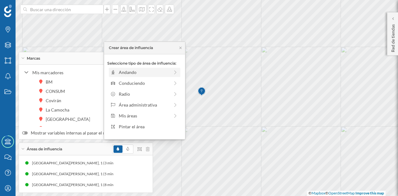
click at [139, 70] on div "Andando" at bounding box center [144, 72] width 51 height 7
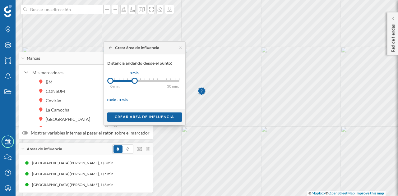
drag, startPoint x: 114, startPoint y: 81, endPoint x: 134, endPoint y: 83, distance: 20.6
click at [134, 83] on div at bounding box center [135, 81] width 6 height 6
click at [140, 116] on div "Crear área de influencia" at bounding box center [144, 116] width 75 height 9
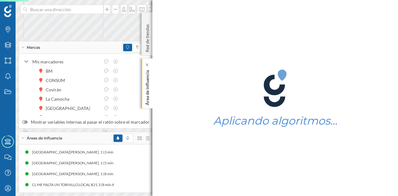
click at [149, 84] on p "Área de influencia" at bounding box center [147, 87] width 6 height 38
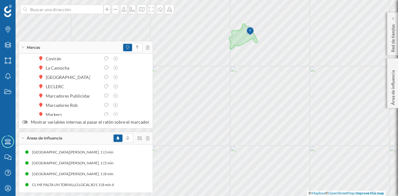
scroll to position [0, 0]
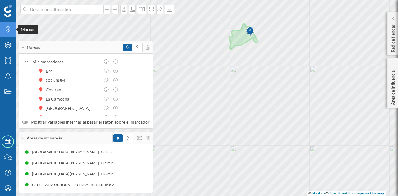
click at [8, 30] on icon "Marcas" at bounding box center [8, 29] width 8 height 6
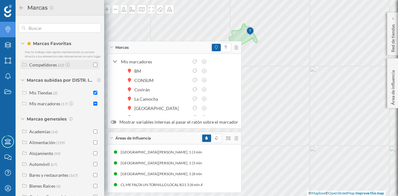
click at [96, 67] on input "checkbox" at bounding box center [95, 65] width 4 height 4
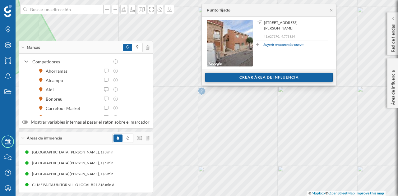
click at [247, 75] on div "Crear área de influencia" at bounding box center [269, 77] width 128 height 9
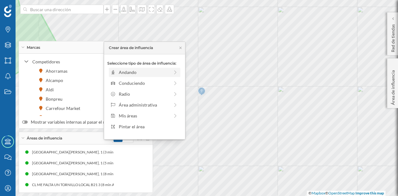
click at [153, 74] on div "Andando" at bounding box center [144, 72] width 51 height 7
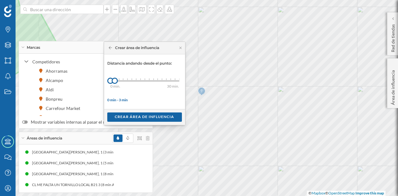
click at [109, 45] on div "Crear área de influencia" at bounding box center [134, 48] width 51 height 6
click at [110, 49] on icon at bounding box center [110, 48] width 3 height 4
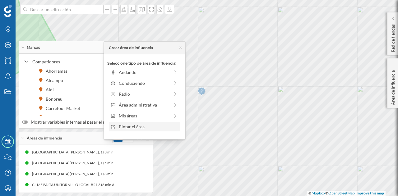
click at [140, 123] on div "Pintar el área" at bounding box center [145, 126] width 72 height 9
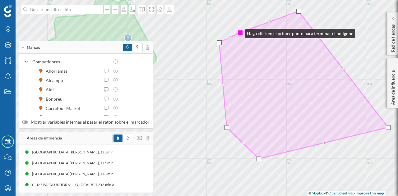
click at [239, 32] on div at bounding box center [240, 32] width 5 height 5
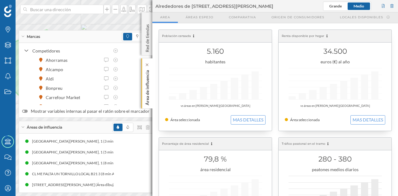
click at [149, 95] on p "Área de influencia" at bounding box center [147, 87] width 6 height 38
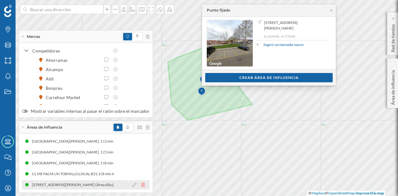
click at [141, 186] on icon at bounding box center [143, 185] width 4 height 4
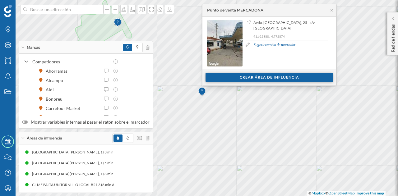
click at [265, 79] on div "Crear área de influencia" at bounding box center [270, 77] width 128 height 9
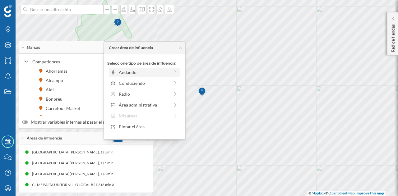
click at [141, 72] on div "Andando" at bounding box center [144, 72] width 51 height 7
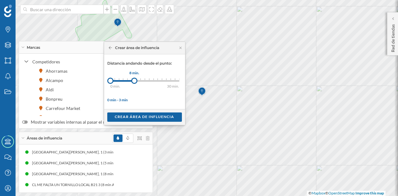
drag, startPoint x: 113, startPoint y: 81, endPoint x: 134, endPoint y: 81, distance: 20.9
click at [134, 81] on div at bounding box center [134, 81] width 6 height 6
click at [143, 114] on div "Crear área de influencia" at bounding box center [144, 116] width 75 height 9
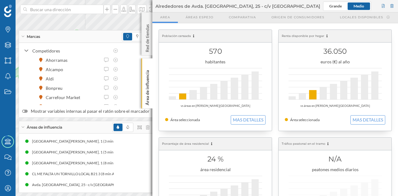
click at [144, 92] on p "Área de influencia" at bounding box center [147, 87] width 6 height 38
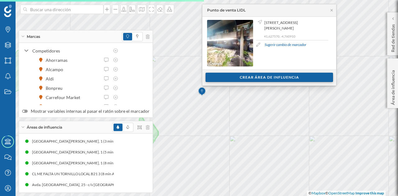
click at [231, 78] on div "Crear área de influencia" at bounding box center [270, 77] width 128 height 9
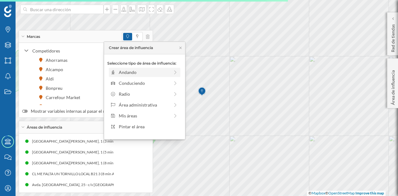
click at [151, 74] on div "Andando" at bounding box center [144, 72] width 51 height 7
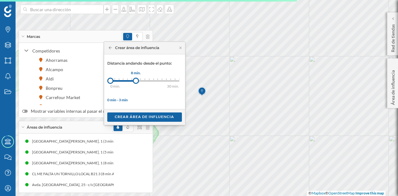
drag, startPoint x: 114, startPoint y: 83, endPoint x: 136, endPoint y: 82, distance: 21.8
click at [136, 82] on div at bounding box center [136, 81] width 6 height 6
click at [164, 118] on div "Crear área de influencia" at bounding box center [144, 116] width 75 height 9
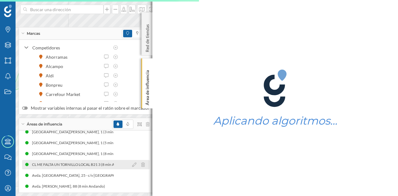
scroll to position [8, 0]
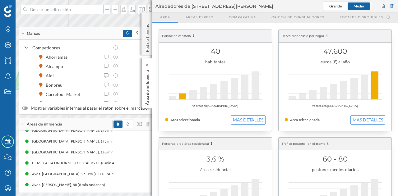
click at [146, 98] on p "Área de influencia" at bounding box center [147, 87] width 6 height 38
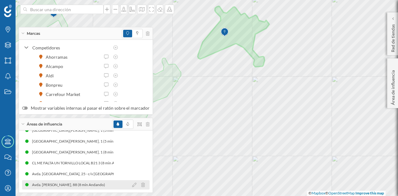
click at [84, 183] on div "Avda. de Salamanca, 88 (8 min Andando)" at bounding box center [70, 185] width 76 height 6
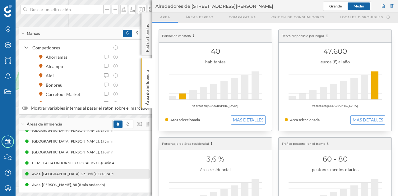
click at [87, 175] on div "Avda. Salamanca, 25 - c/v Tamboril (8 min Andando)" at bounding box center [97, 174] width 130 height 6
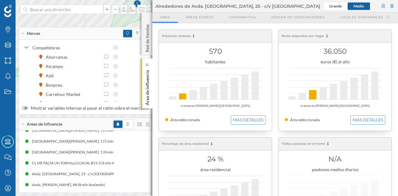
click at [147, 85] on p "Área de influencia" at bounding box center [147, 87] width 6 height 38
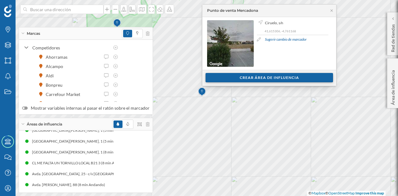
click at [240, 74] on div "Crear área de influencia" at bounding box center [270, 77] width 128 height 9
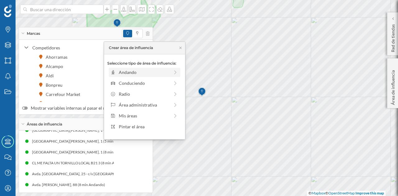
click at [134, 72] on div "Andando" at bounding box center [144, 72] width 51 height 7
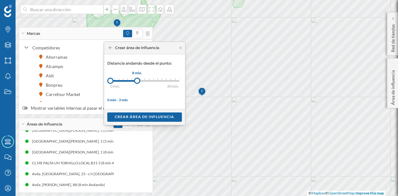
drag, startPoint x: 115, startPoint y: 83, endPoint x: 137, endPoint y: 82, distance: 22.1
click at [137, 82] on div at bounding box center [137, 81] width 6 height 6
click at [139, 116] on div "Crear área de influencia" at bounding box center [144, 116] width 75 height 9
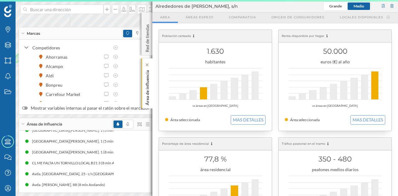
click at [151, 93] on div "Área de influencia" at bounding box center [147, 83] width 11 height 50
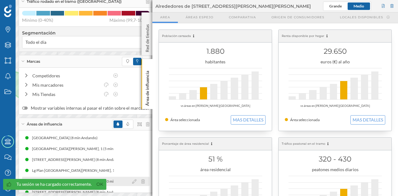
scroll to position [30, 0]
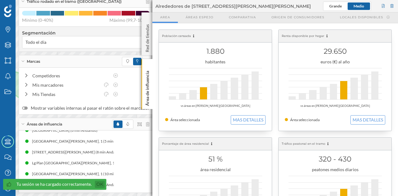
click at [98, 183] on link "Ok" at bounding box center [100, 184] width 10 height 7
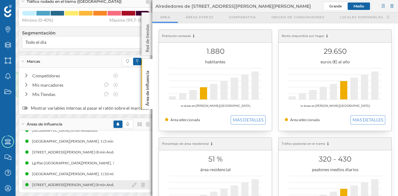
click at [97, 182] on div "Avenida De Salamanca, 90 (8 min Andando)" at bounding box center [79, 185] width 94 height 6
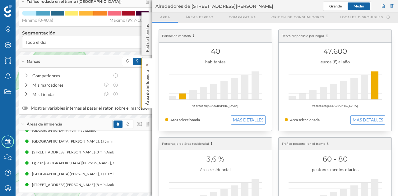
click at [147, 81] on p "Área de influencia" at bounding box center [147, 87] width 6 height 38
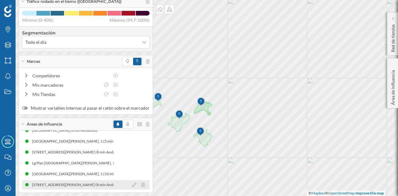
click at [60, 183] on div "Avenida De Salamanca, 90 (8 min Andando)" at bounding box center [79, 185] width 94 height 6
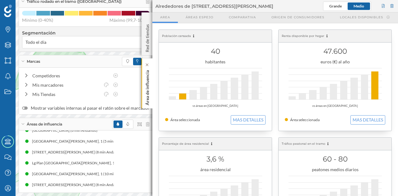
click at [144, 93] on div "Área de influencia" at bounding box center [147, 83] width 11 height 50
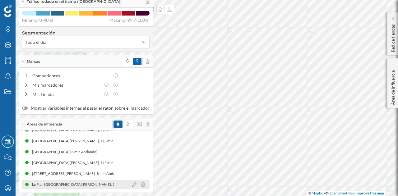
scroll to position [0, 0]
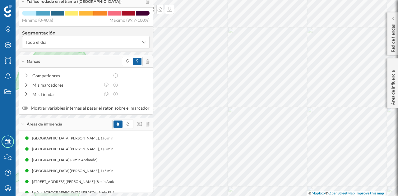
click at [24, 3] on div "Tráfico rodado en el tramo (Capas)" at bounding box center [86, 1] width 134 height 12
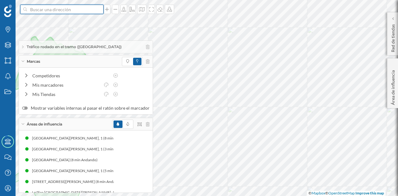
click at [39, 8] on input at bounding box center [62, 9] width 70 height 9
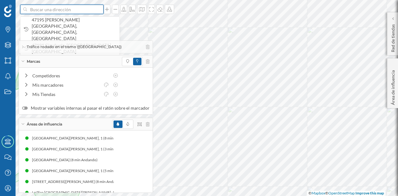
drag, startPoint x: 43, startPoint y: 7, endPoint x: 37, endPoint y: 9, distance: 5.5
click at [37, 9] on input at bounding box center [62, 9] width 70 height 9
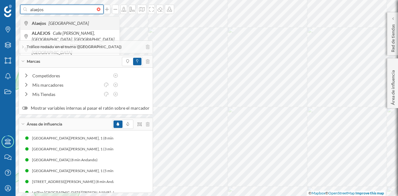
type input "alaejos"
click at [50, 21] on icon "[GEOGRAPHIC_DATA]" at bounding box center [69, 23] width 40 height 5
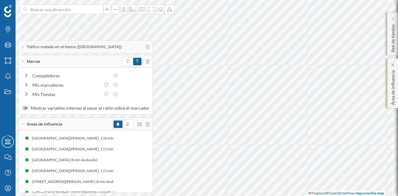
click at [397, 86] on div "Área de influencia" at bounding box center [392, 83] width 11 height 50
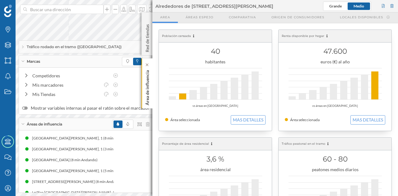
click at [146, 83] on p "Área de influencia" at bounding box center [147, 87] width 6 height 38
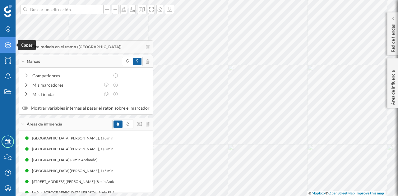
click at [7, 45] on icon at bounding box center [8, 45] width 6 height 6
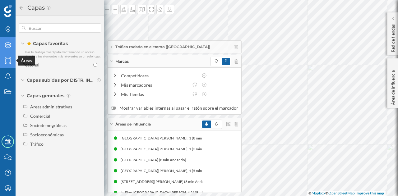
click at [8, 67] on div "Áreas" at bounding box center [8, 61] width 16 height 16
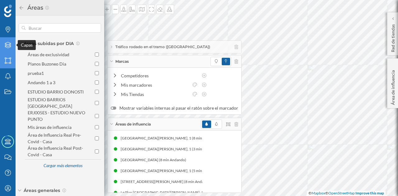
click at [2, 45] on div "Capas" at bounding box center [8, 45] width 16 height 16
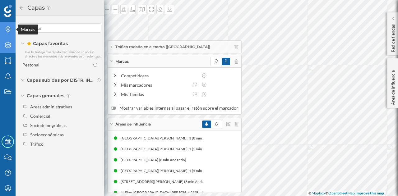
click at [5, 29] on icon "Marcas" at bounding box center [8, 29] width 8 height 6
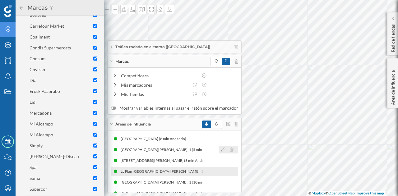
scroll to position [30, 0]
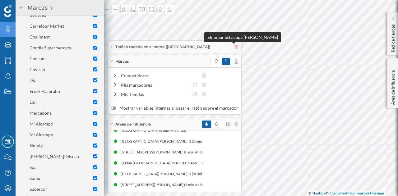
click at [235, 48] on icon at bounding box center [237, 47] width 4 height 4
